Goal: Task Accomplishment & Management: Use online tool/utility

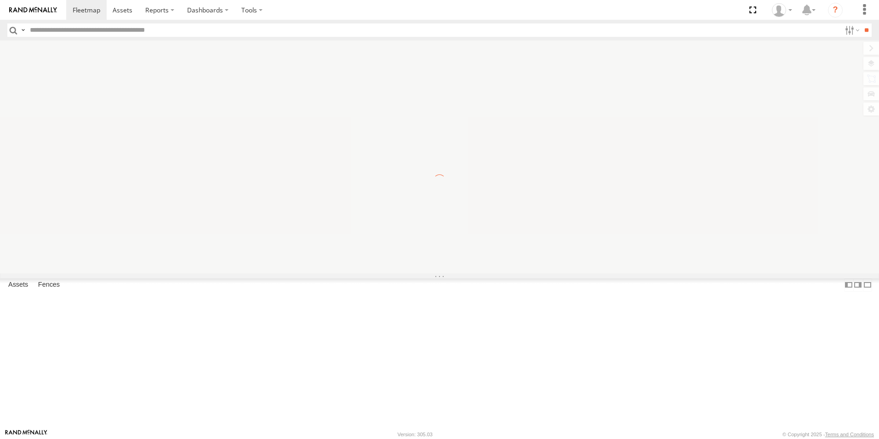
click at [0, 0] on label "×" at bounding box center [0, 0] width 0 height 0
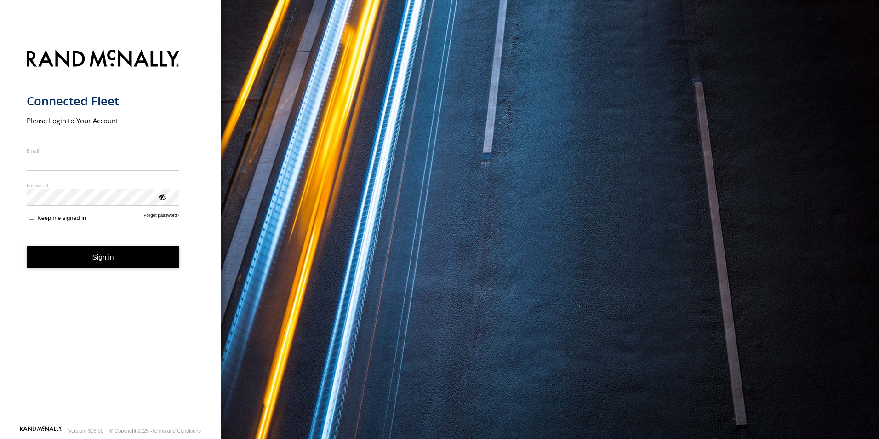
type input "**********"
click at [93, 263] on button "Sign in" at bounding box center [103, 257] width 153 height 23
